Goal: Information Seeking & Learning: Compare options

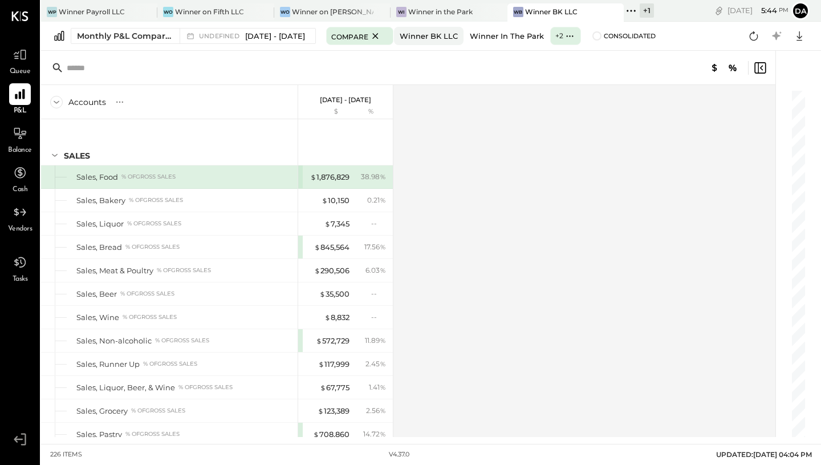
scroll to position [4184, 0]
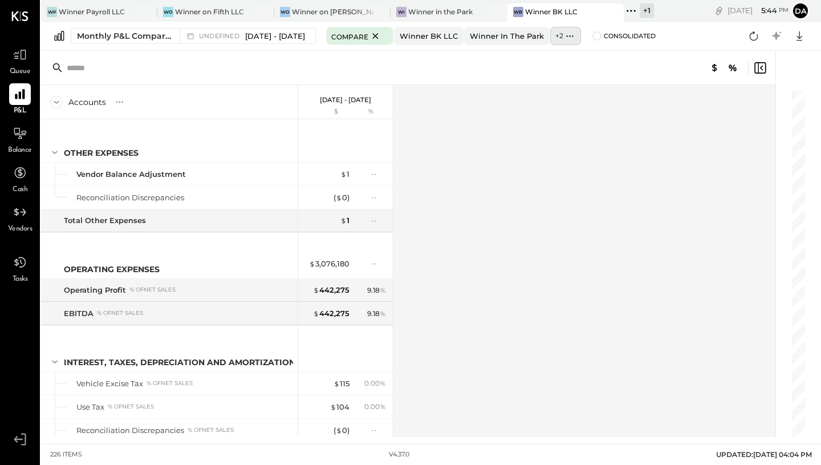
click at [576, 38] on icon at bounding box center [570, 36] width 12 height 12
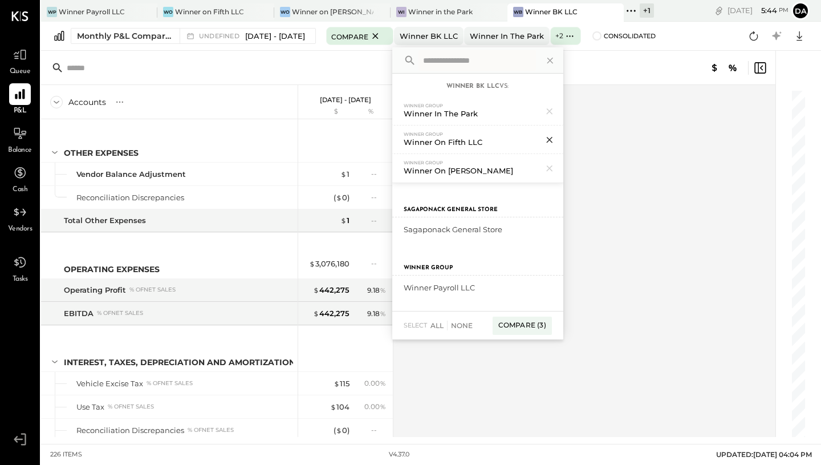
click at [552, 140] on icon at bounding box center [549, 140] width 6 height 6
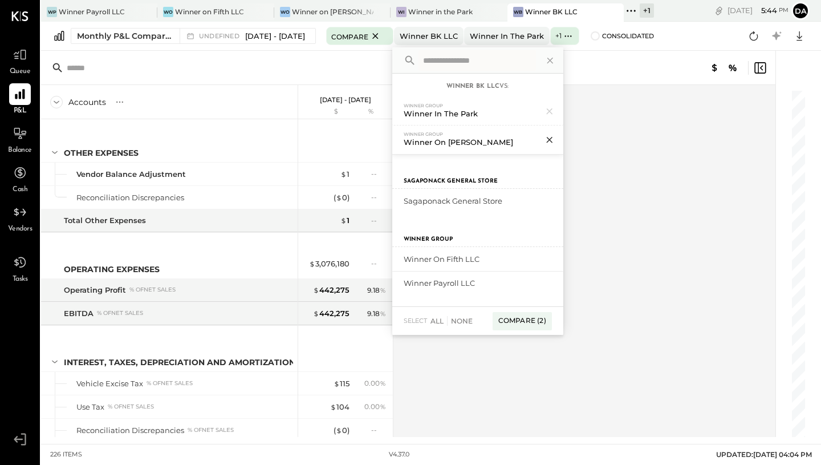
click at [557, 141] on icon at bounding box center [549, 139] width 15 height 15
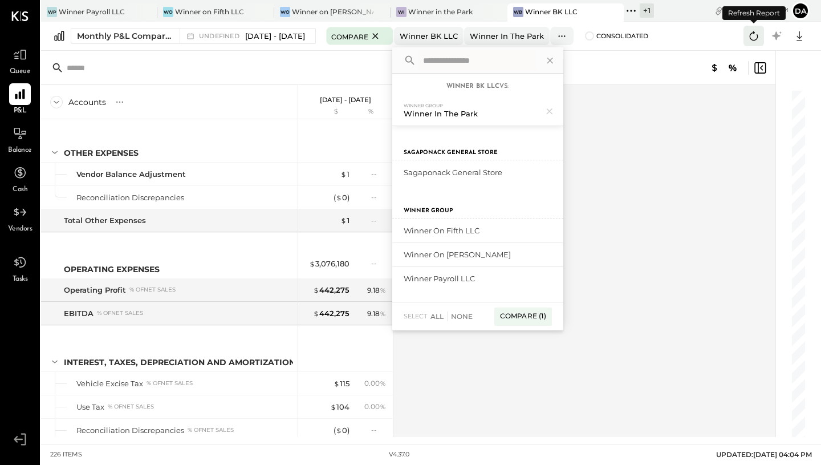
click at [752, 33] on icon at bounding box center [754, 35] width 9 height 9
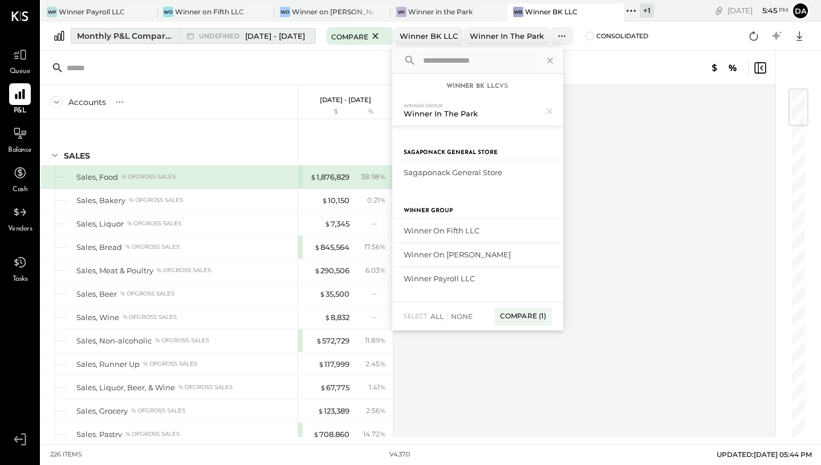
click at [300, 39] on span "[DATE] - [DATE]" at bounding box center [275, 36] width 60 height 11
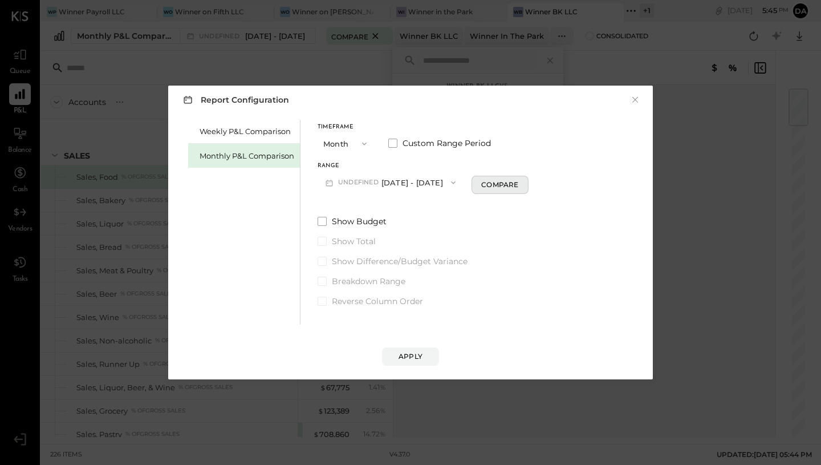
click at [508, 185] on div "Compare" at bounding box center [499, 185] width 37 height 10
click at [413, 354] on div "Apply" at bounding box center [411, 356] width 24 height 10
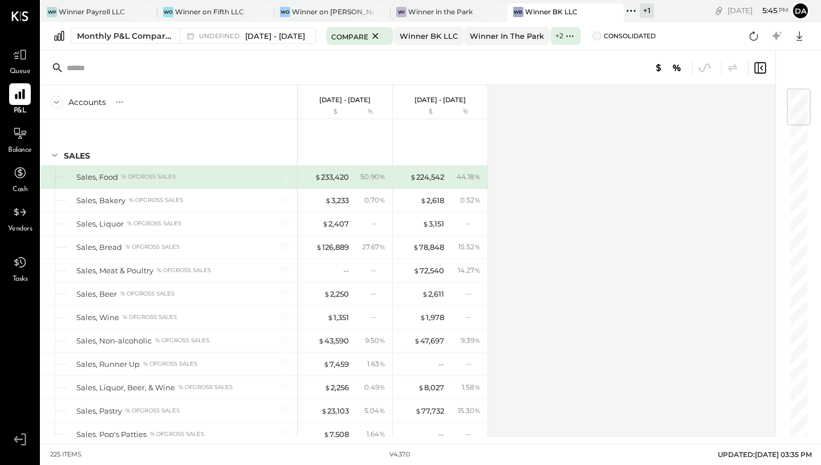
click at [602, 36] on span at bounding box center [597, 35] width 9 height 9
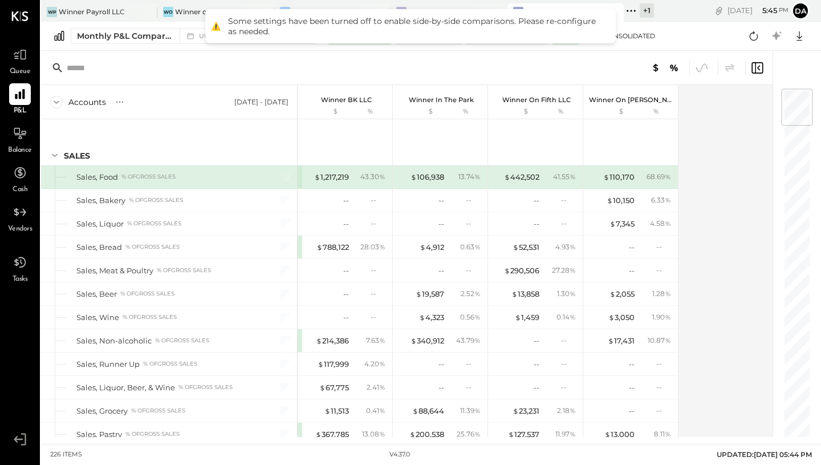
click at [631, 36] on span "Consolidated" at bounding box center [629, 36] width 51 height 8
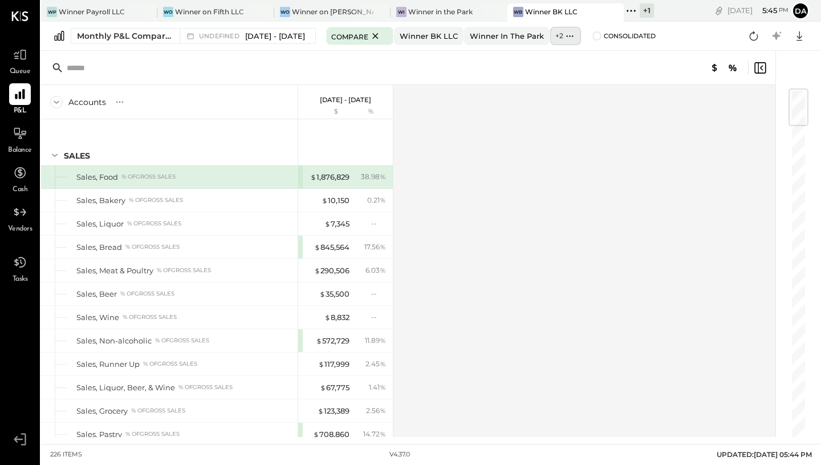
click at [563, 36] on label "+ 2" at bounding box center [559, 36] width 8 height 10
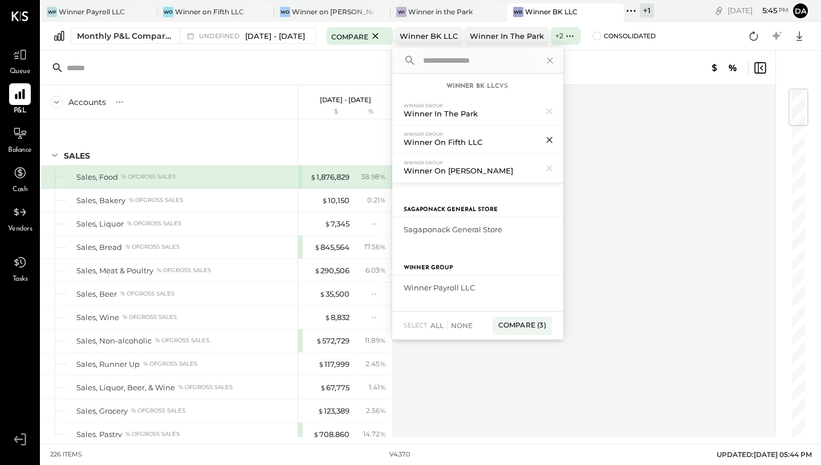
click at [552, 140] on icon at bounding box center [549, 140] width 6 height 6
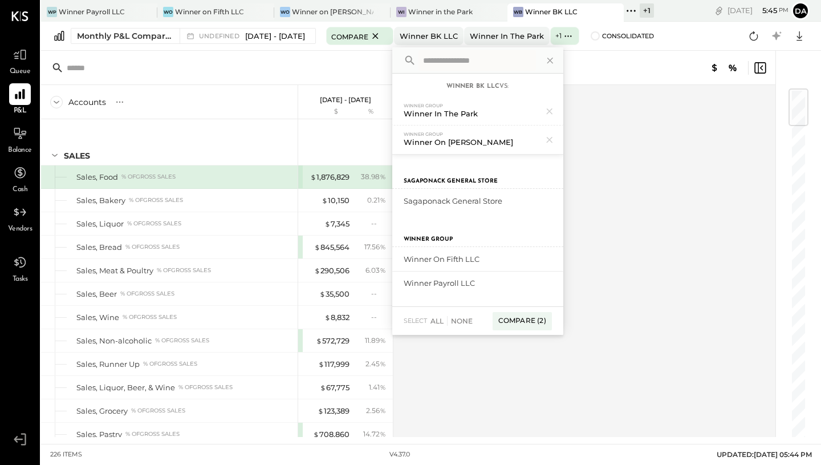
click at [552, 140] on icon at bounding box center [549, 140] width 6 height 6
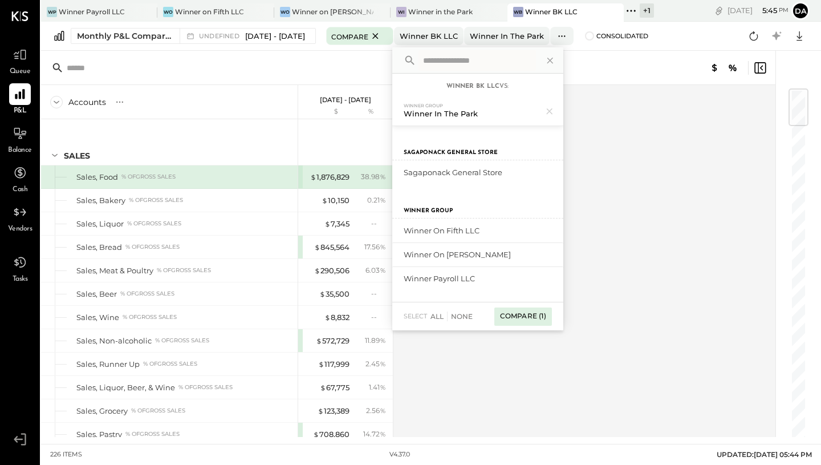
click at [529, 316] on div "Compare (1)" at bounding box center [523, 316] width 58 height 18
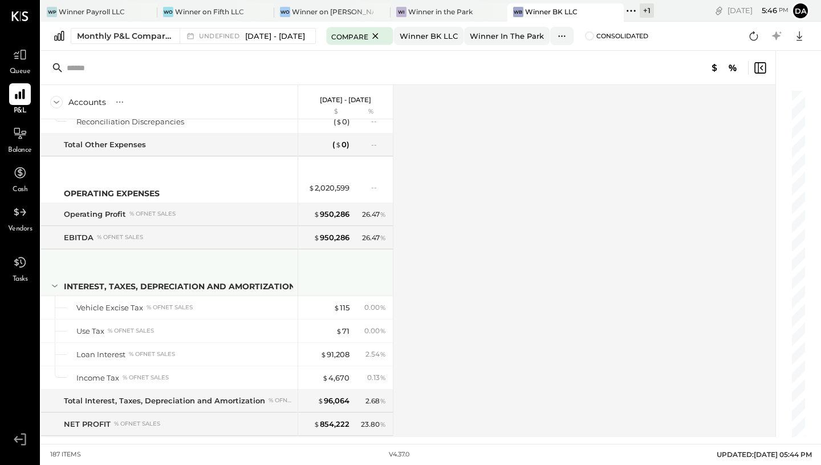
scroll to position [3493, 0]
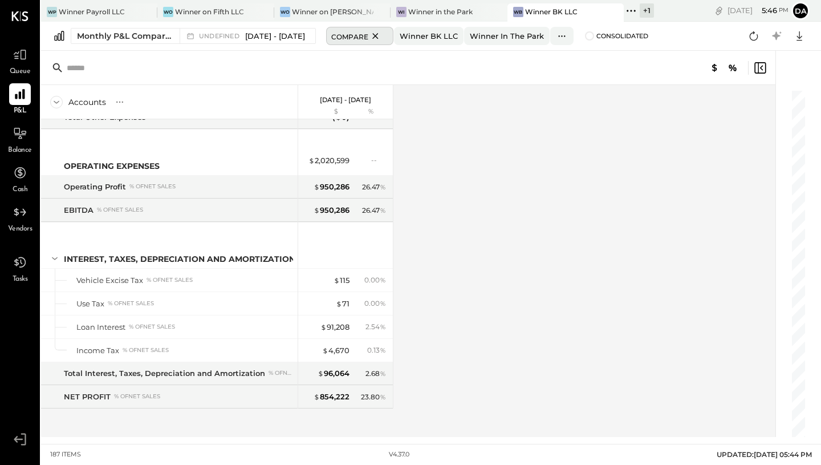
click at [383, 37] on icon at bounding box center [375, 36] width 14 height 14
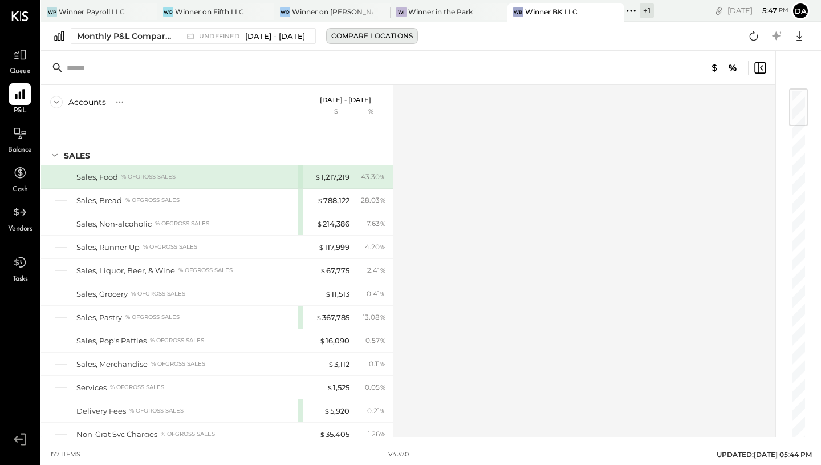
click at [386, 33] on div "Compare Locations" at bounding box center [372, 36] width 82 height 10
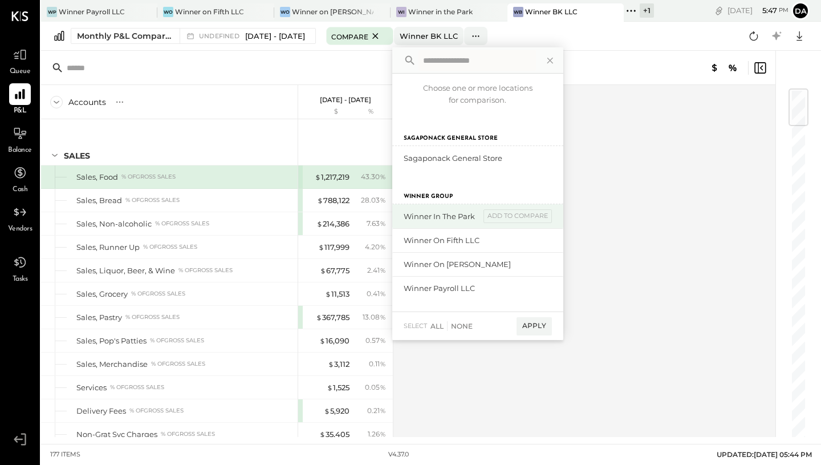
click at [443, 213] on div "Winner in the Park" at bounding box center [442, 216] width 76 height 11
click at [514, 221] on div "add to compare" at bounding box center [518, 216] width 68 height 14
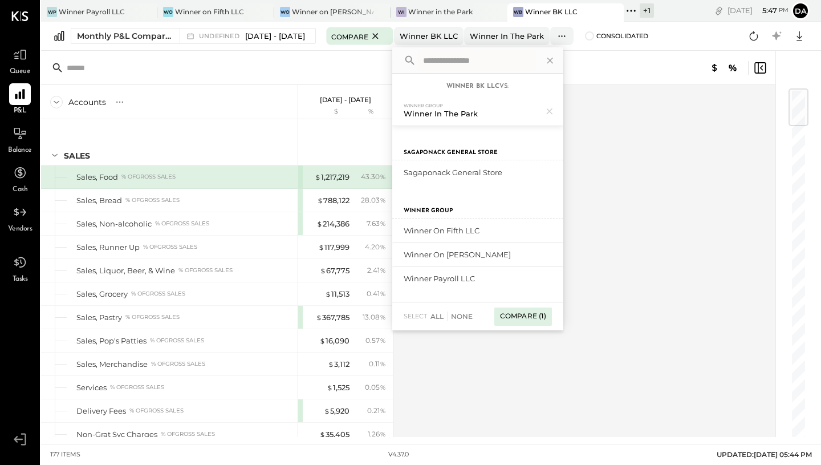
click at [533, 317] on div "Compare (1)" at bounding box center [523, 316] width 58 height 18
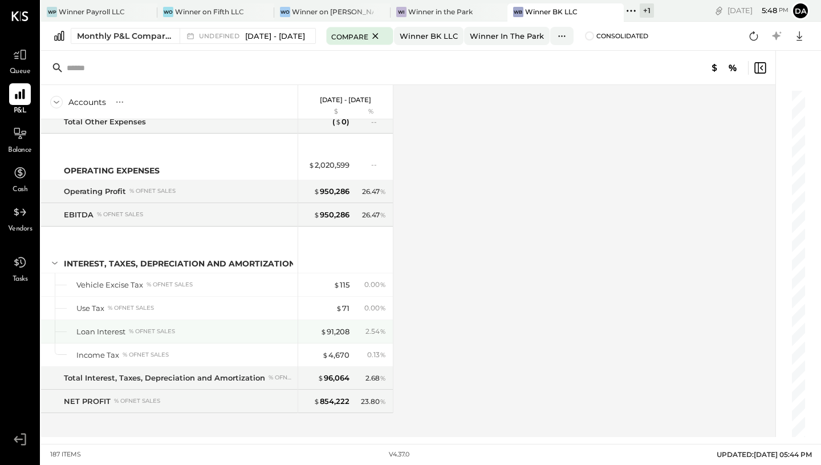
scroll to position [3493, 0]
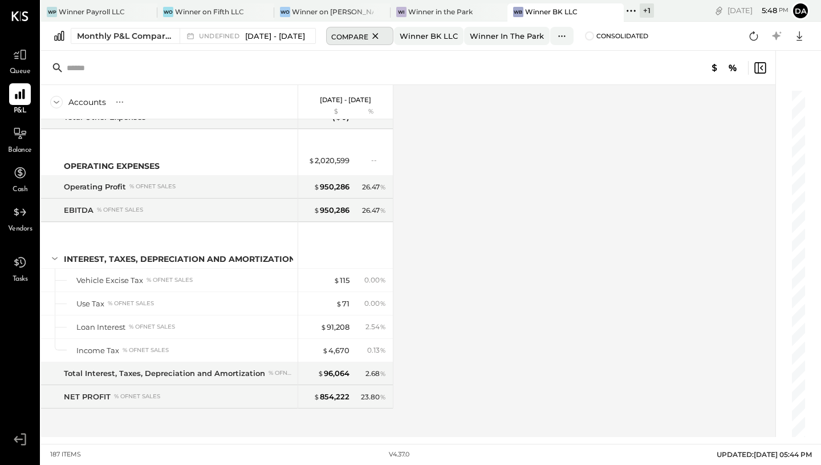
click at [383, 34] on icon at bounding box center [375, 36] width 14 height 14
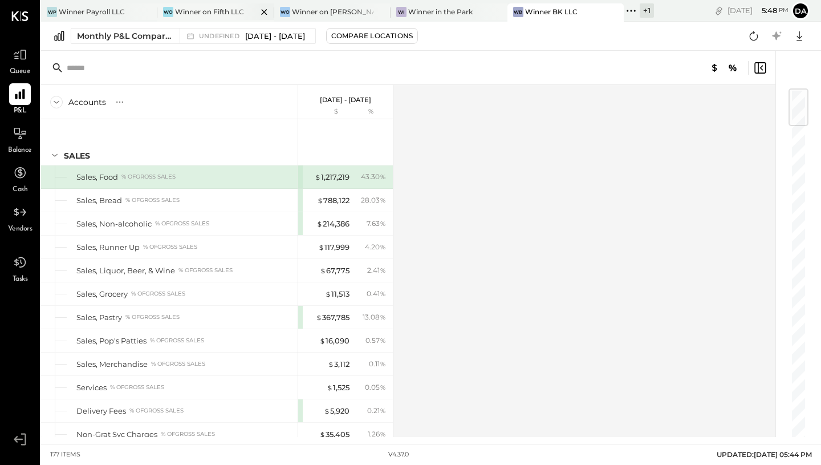
click at [225, 9] on div "Winner on Fifth LLC" at bounding box center [209, 12] width 69 height 10
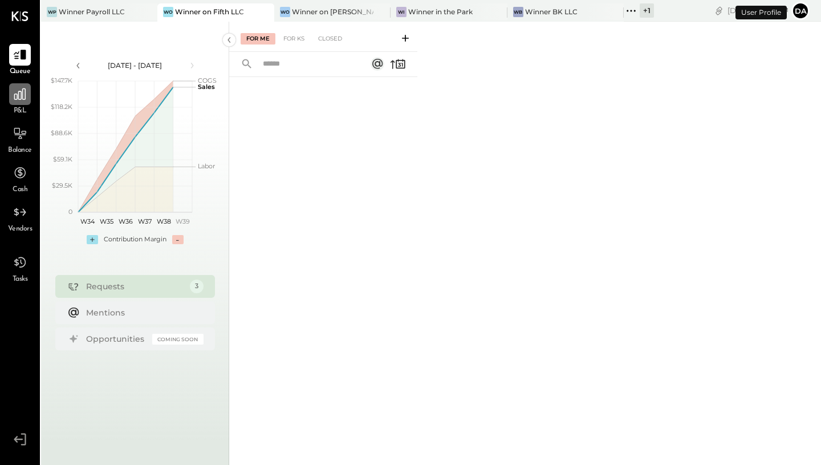
click at [22, 99] on icon at bounding box center [19, 93] width 11 height 11
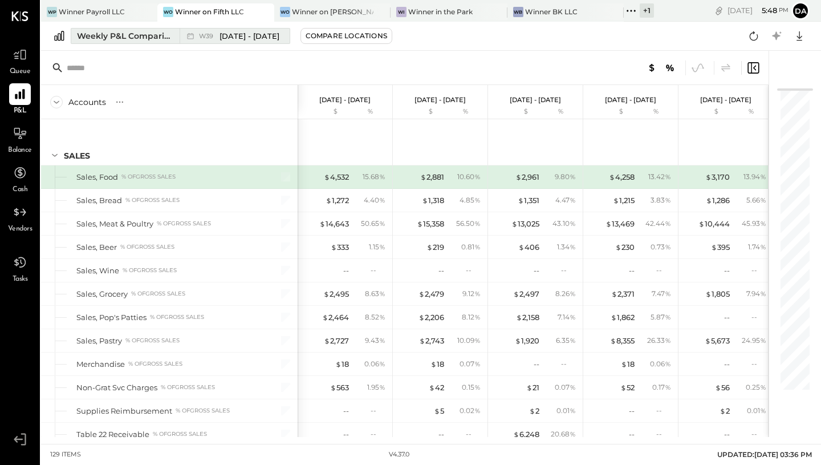
click at [273, 36] on span "[DATE] - [DATE]" at bounding box center [250, 36] width 60 height 11
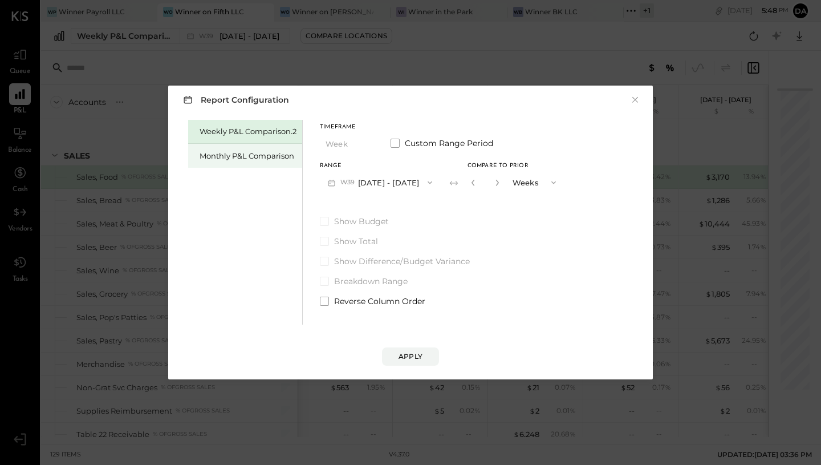
click at [266, 157] on div "Monthly P&L Comparison" at bounding box center [248, 156] width 97 height 11
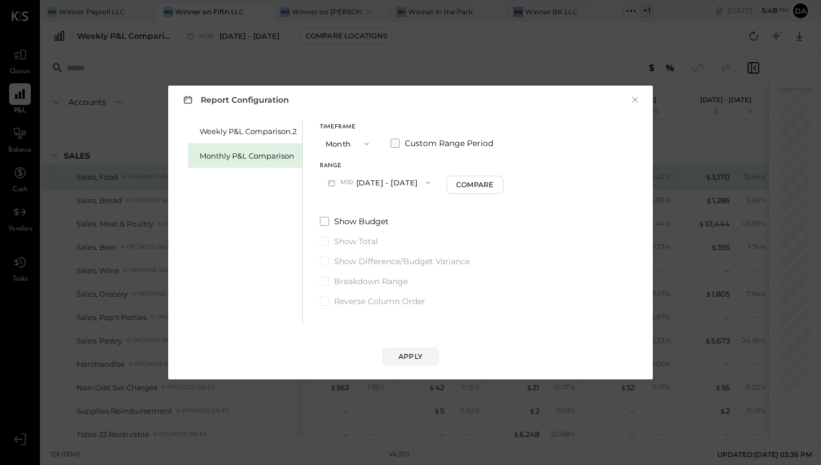
click at [391, 140] on span at bounding box center [395, 143] width 9 height 9
click at [379, 184] on button "[DATE]" at bounding box center [354, 182] width 68 height 21
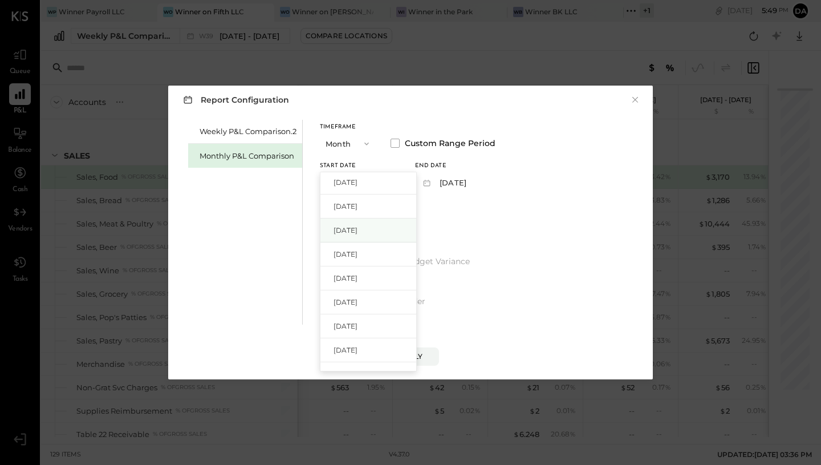
scroll to position [128, 0]
click at [363, 277] on div "[DATE]" at bounding box center [368, 272] width 96 height 24
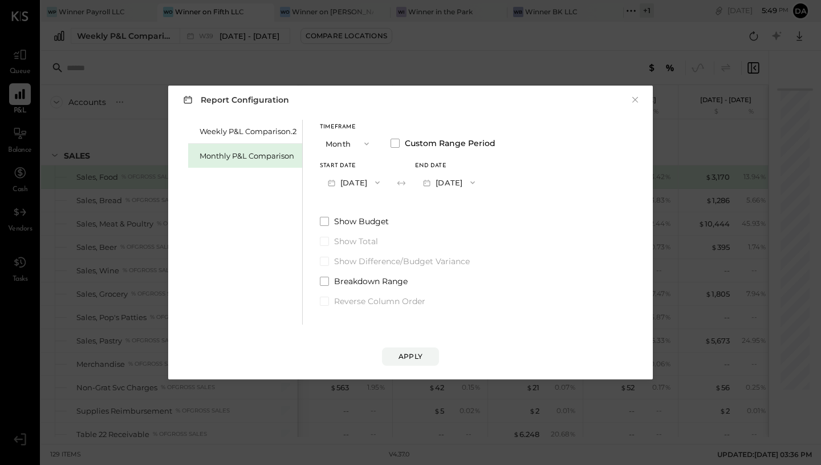
click at [461, 180] on button "[DATE]" at bounding box center [449, 182] width 68 height 21
click at [459, 201] on div "[DATE]" at bounding box center [464, 208] width 96 height 24
click at [412, 352] on div "Apply" at bounding box center [411, 356] width 24 height 10
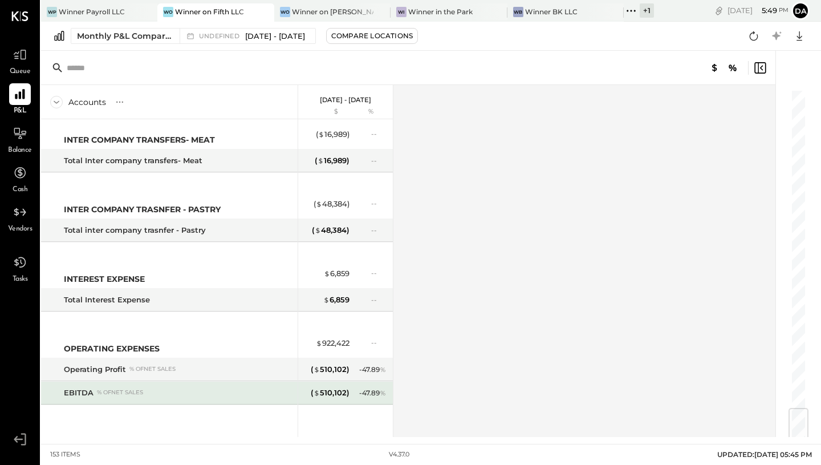
scroll to position [2756, 0]
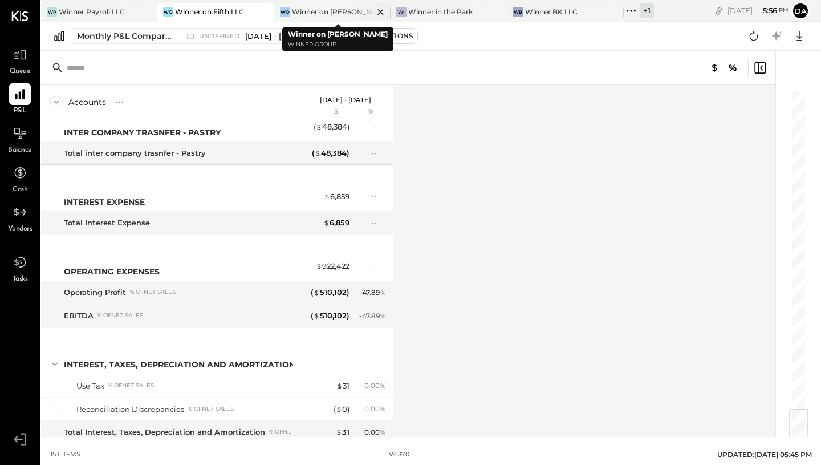
click at [322, 12] on div "Winner on [PERSON_NAME]" at bounding box center [333, 12] width 82 height 10
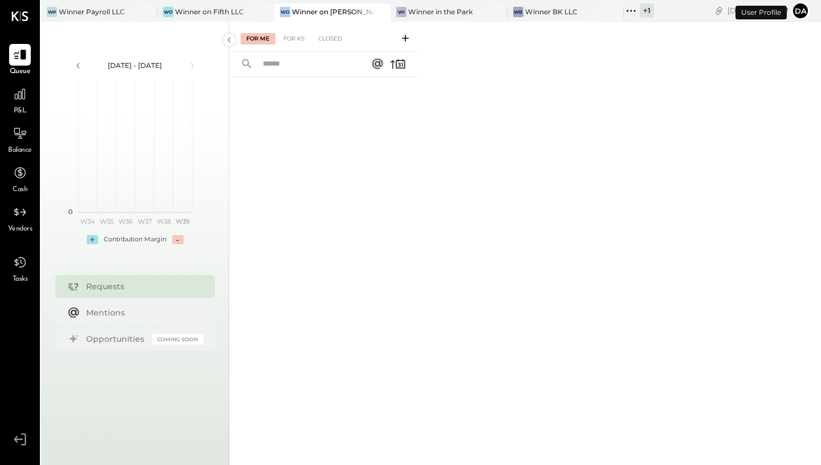
click at [19, 105] on div "P&L" at bounding box center [20, 99] width 22 height 33
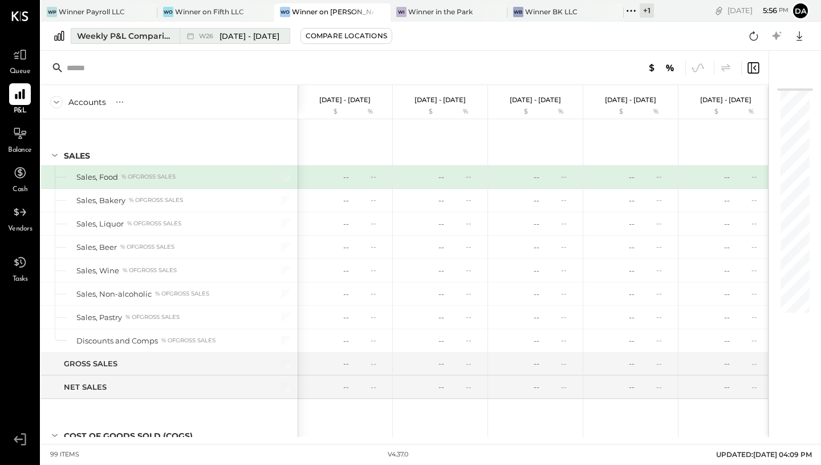
click at [275, 34] on span "[DATE] - [DATE]" at bounding box center [250, 36] width 60 height 11
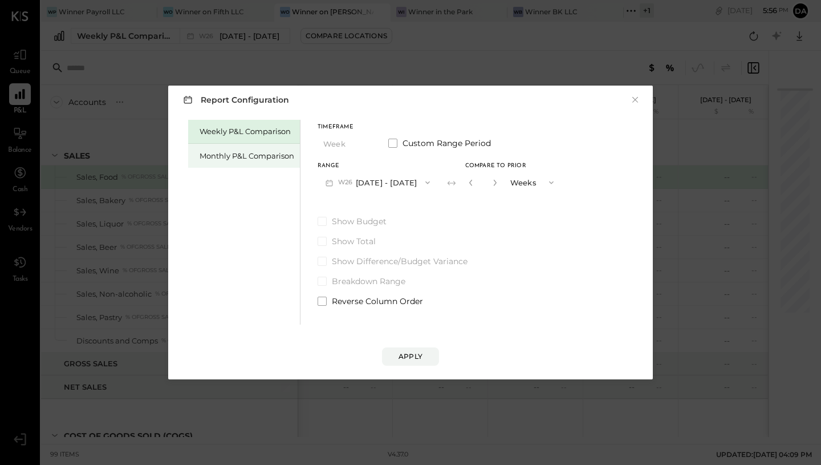
click at [256, 159] on div "Monthly P&L Comparison" at bounding box center [247, 156] width 95 height 11
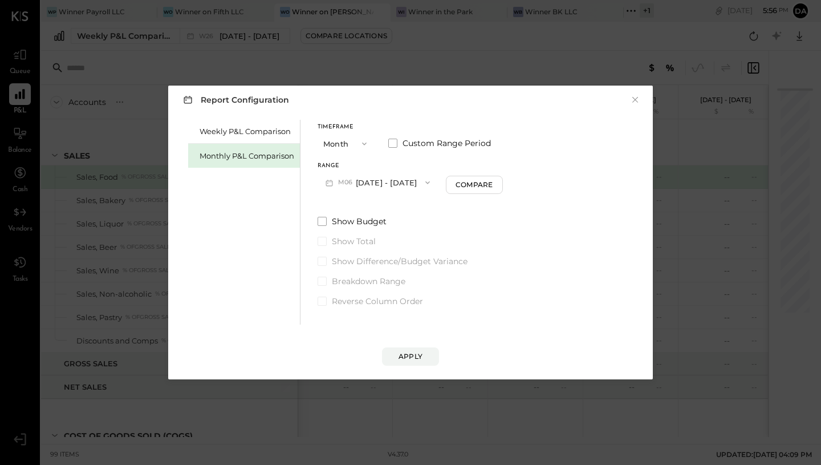
click at [358, 183] on button "M06 [DATE] - [DATE]" at bounding box center [378, 182] width 120 height 21
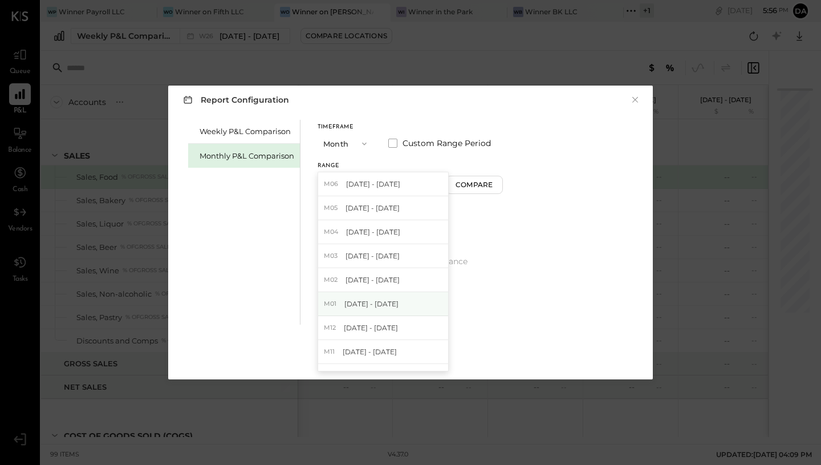
click at [373, 305] on span "[DATE] - [DATE]" at bounding box center [371, 304] width 54 height 10
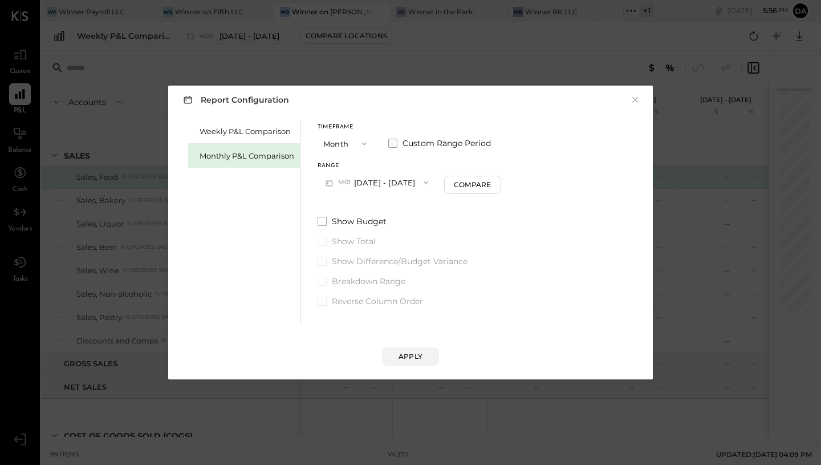
click at [396, 143] on span at bounding box center [392, 143] width 9 height 9
click at [455, 179] on button "[DATE]" at bounding box center [447, 182] width 68 height 21
click at [451, 184] on span "[DATE]" at bounding box center [439, 184] width 24 height 10
click at [403, 354] on div "Apply" at bounding box center [411, 356] width 24 height 10
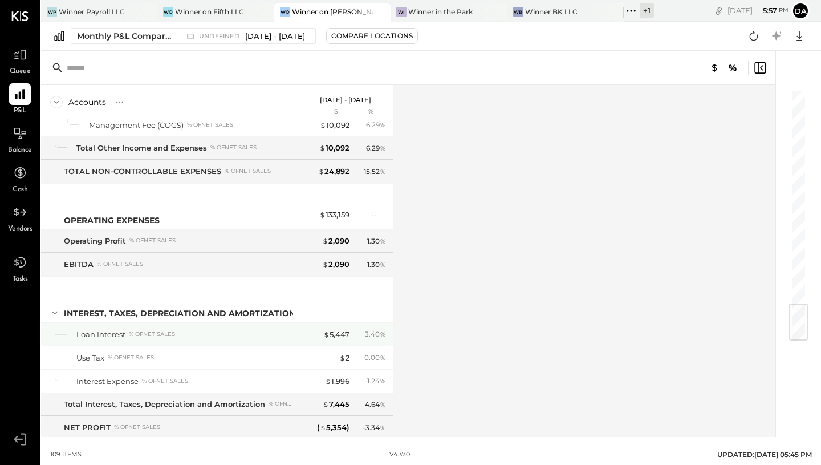
scroll to position [1857, 0]
